Goal: Transaction & Acquisition: Purchase product/service

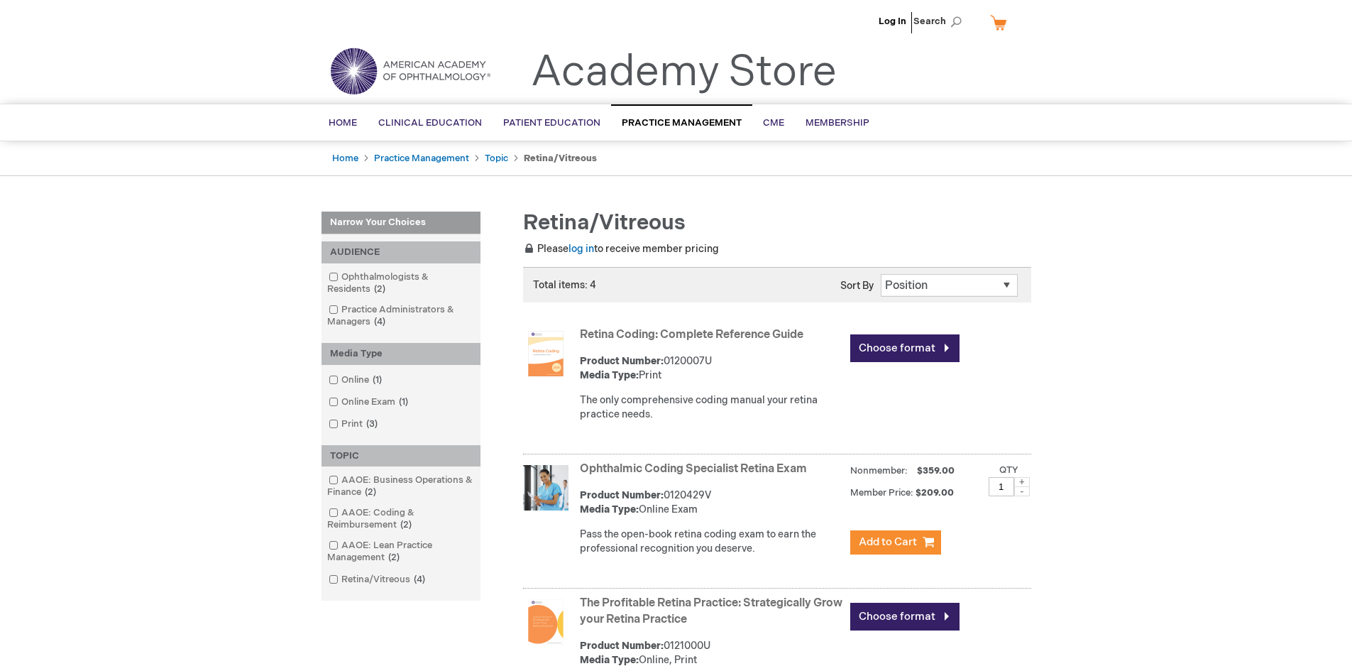
click at [718, 330] on link "Retina Coding: Complete Reference Guide" at bounding box center [692, 334] width 224 height 13
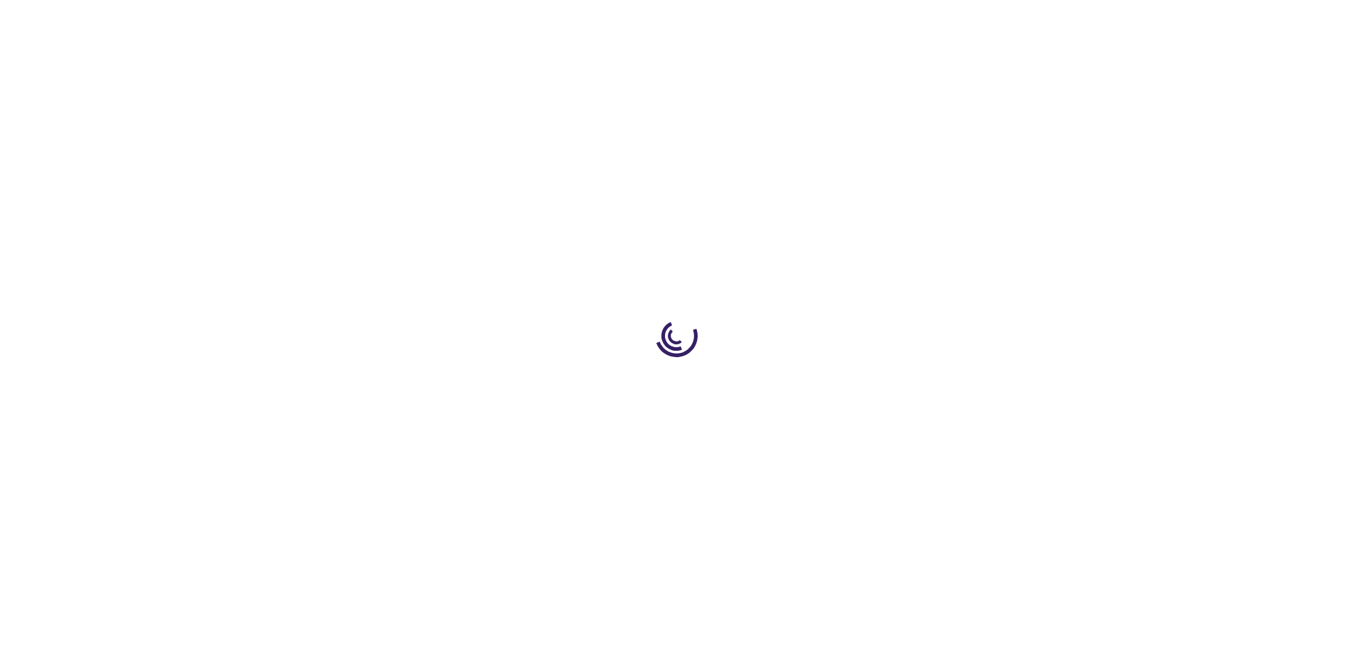
type input "0"
